Goal: Task Accomplishment & Management: Use online tool/utility

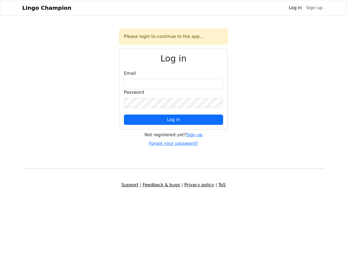
click at [174, 120] on span "Log in" at bounding box center [173, 119] width 13 height 5
